Goal: Transaction & Acquisition: Download file/media

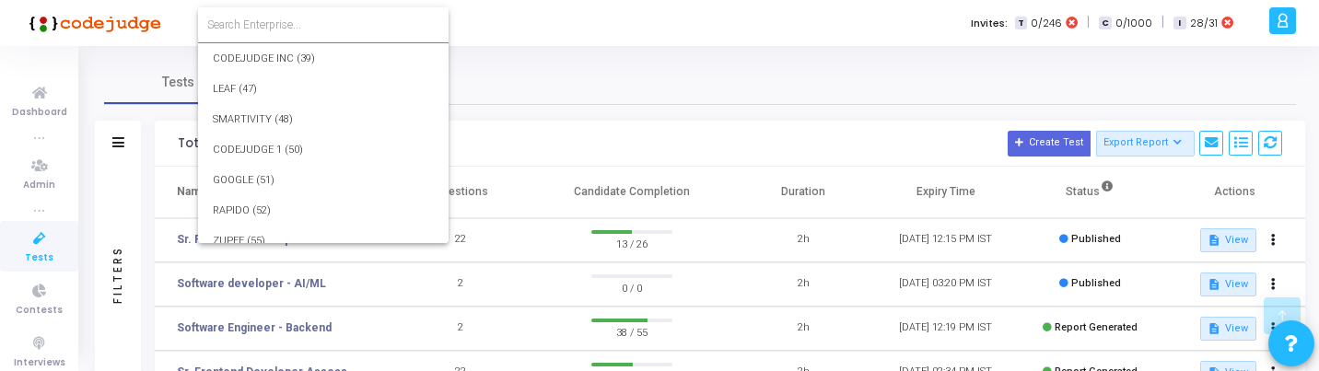
click at [309, 24] on input at bounding box center [323, 25] width 232 height 17
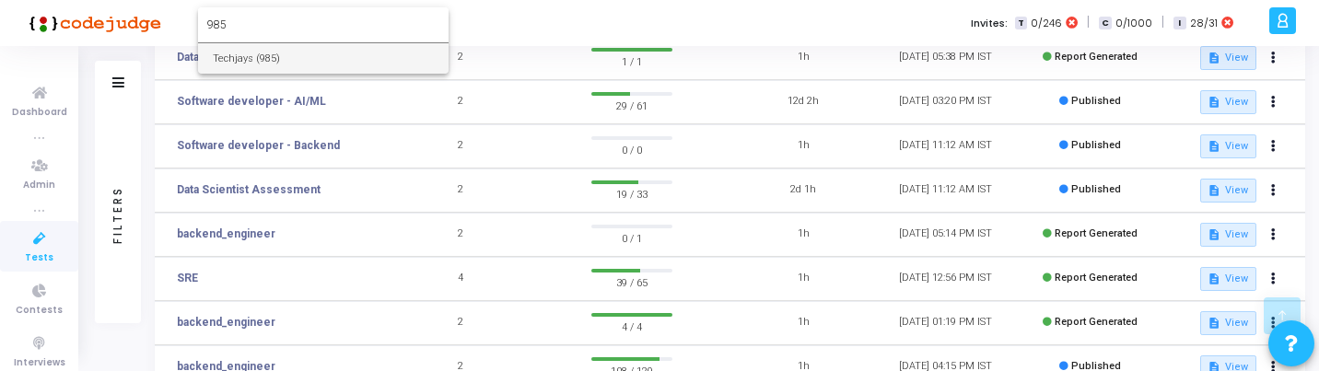
type input "985"
click at [43, 251] on span "Tests" at bounding box center [39, 259] width 29 height 16
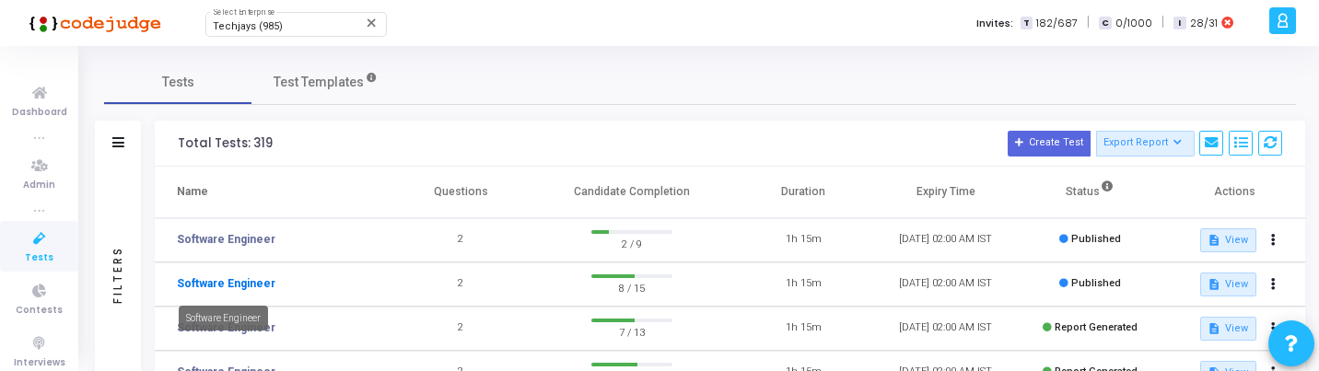
click at [242, 285] on link "Software Engineer" at bounding box center [226, 283] width 99 height 17
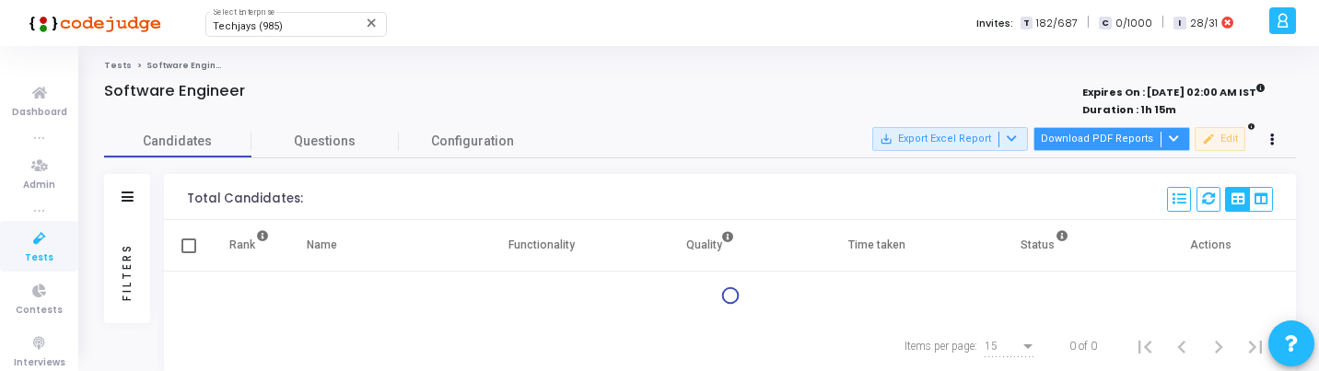
click at [1139, 139] on button "Download PDF Reports" at bounding box center [1112, 139] width 157 height 24
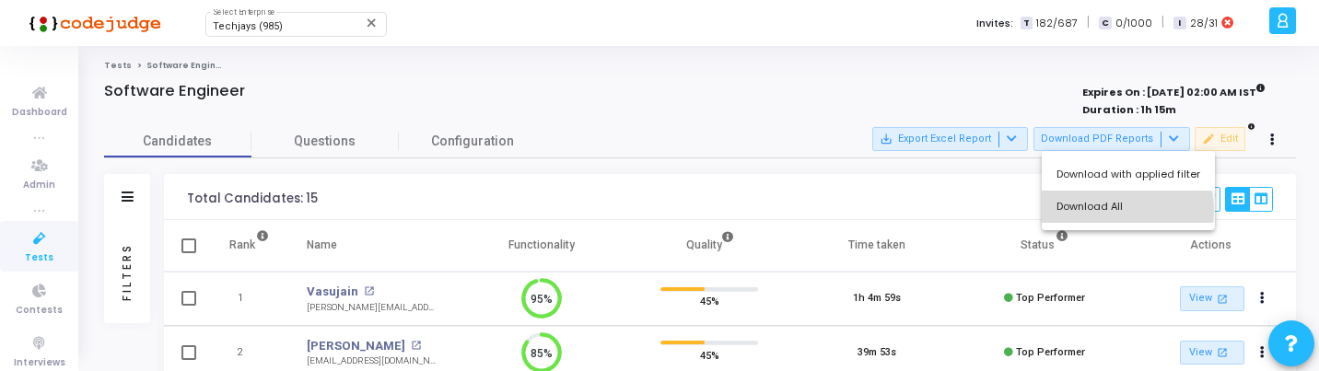
click at [1120, 210] on button "Download All" at bounding box center [1128, 207] width 173 height 32
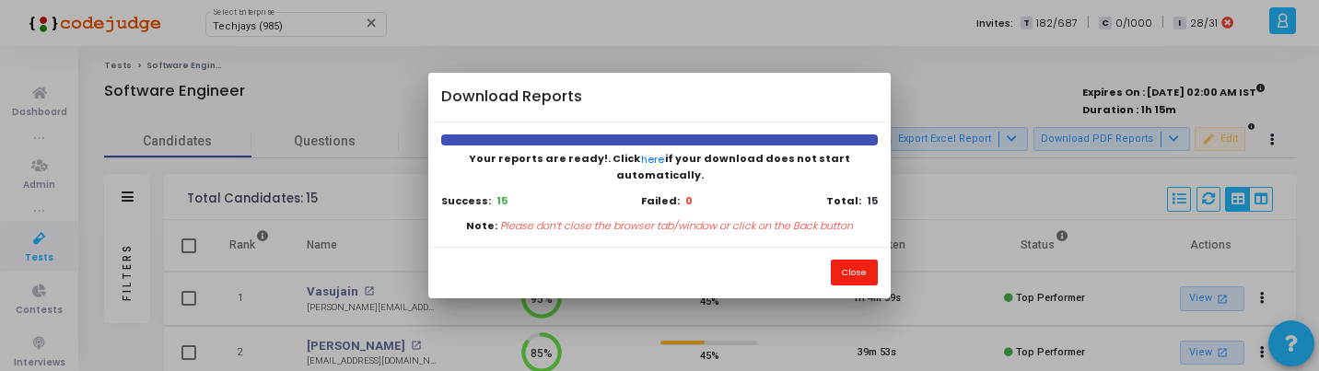
click at [846, 263] on button "Close" at bounding box center [854, 272] width 47 height 25
